Goal: Information Seeking & Learning: Find specific fact

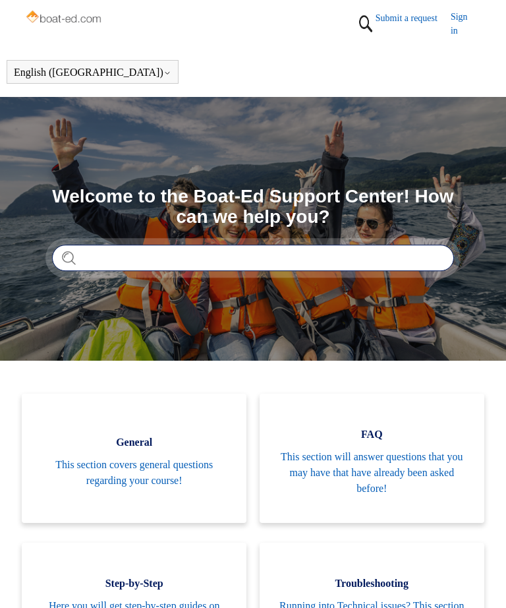
click at [137, 256] on input "Search" at bounding box center [253, 258] width 402 height 26
type input "*********"
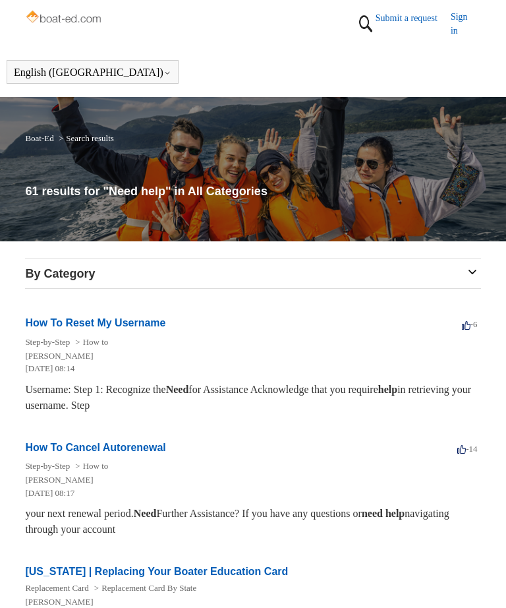
click at [471, 272] on h3 "By Category" at bounding box center [253, 274] width 456 height 18
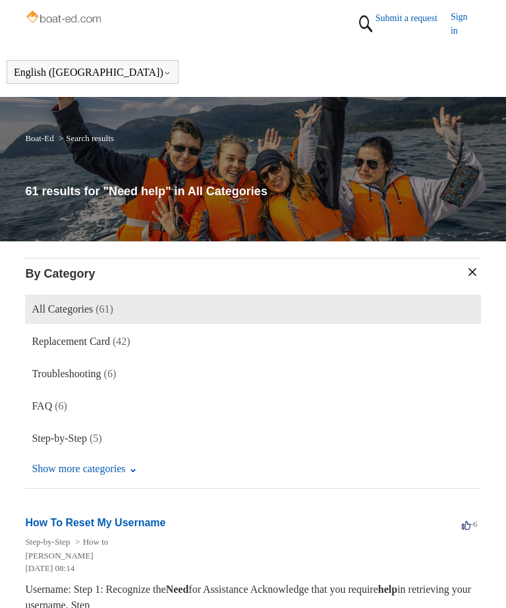
click at [134, 471] on button "Show more categories" at bounding box center [84, 468] width 118 height 25
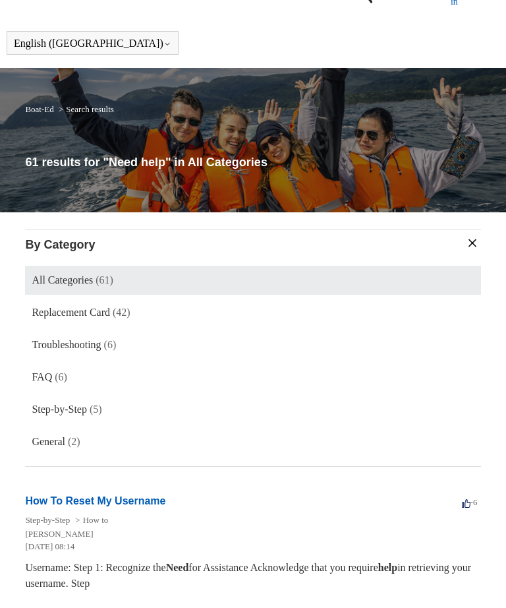
scroll to position [30, 0]
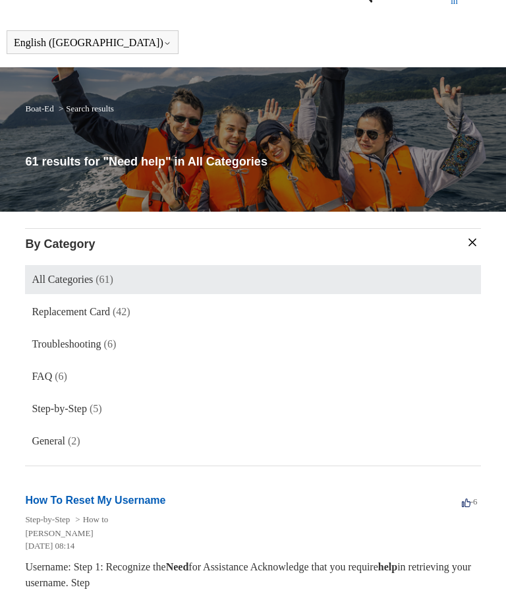
click at [137, 497] on link "How To Reset My Username" at bounding box center [95, 499] width 140 height 11
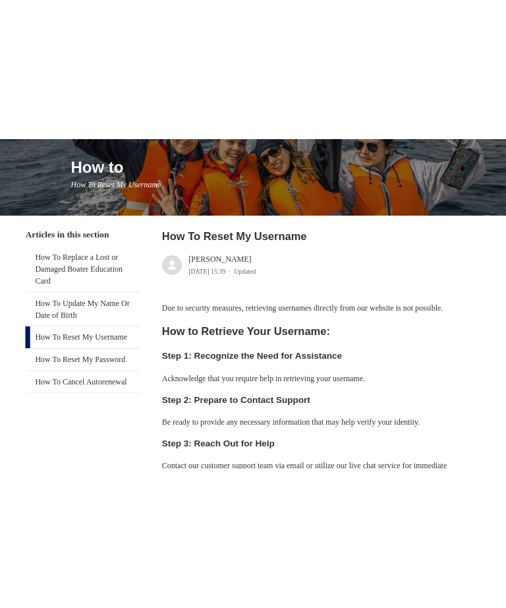
scroll to position [121, 0]
